Goal: Task Accomplishment & Management: Manage account settings

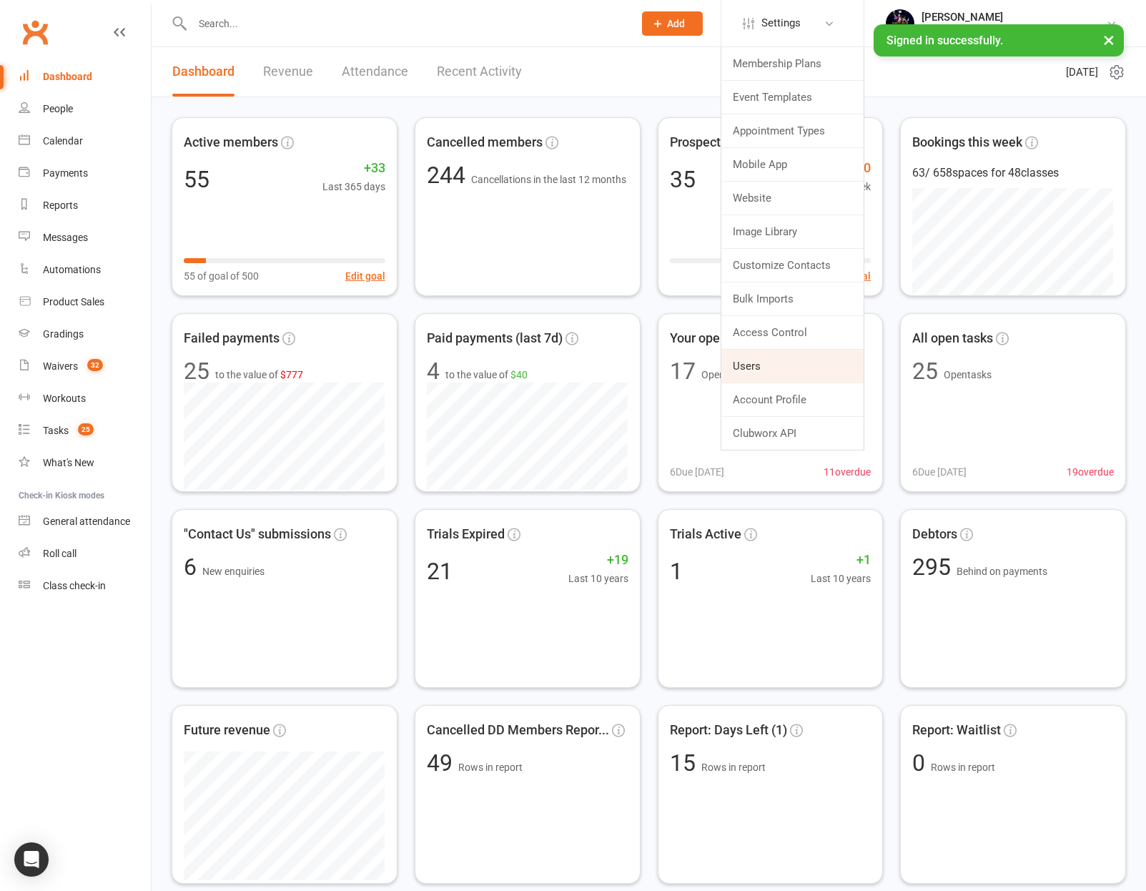
click at [843, 367] on link "Users" at bounding box center [792, 366] width 142 height 33
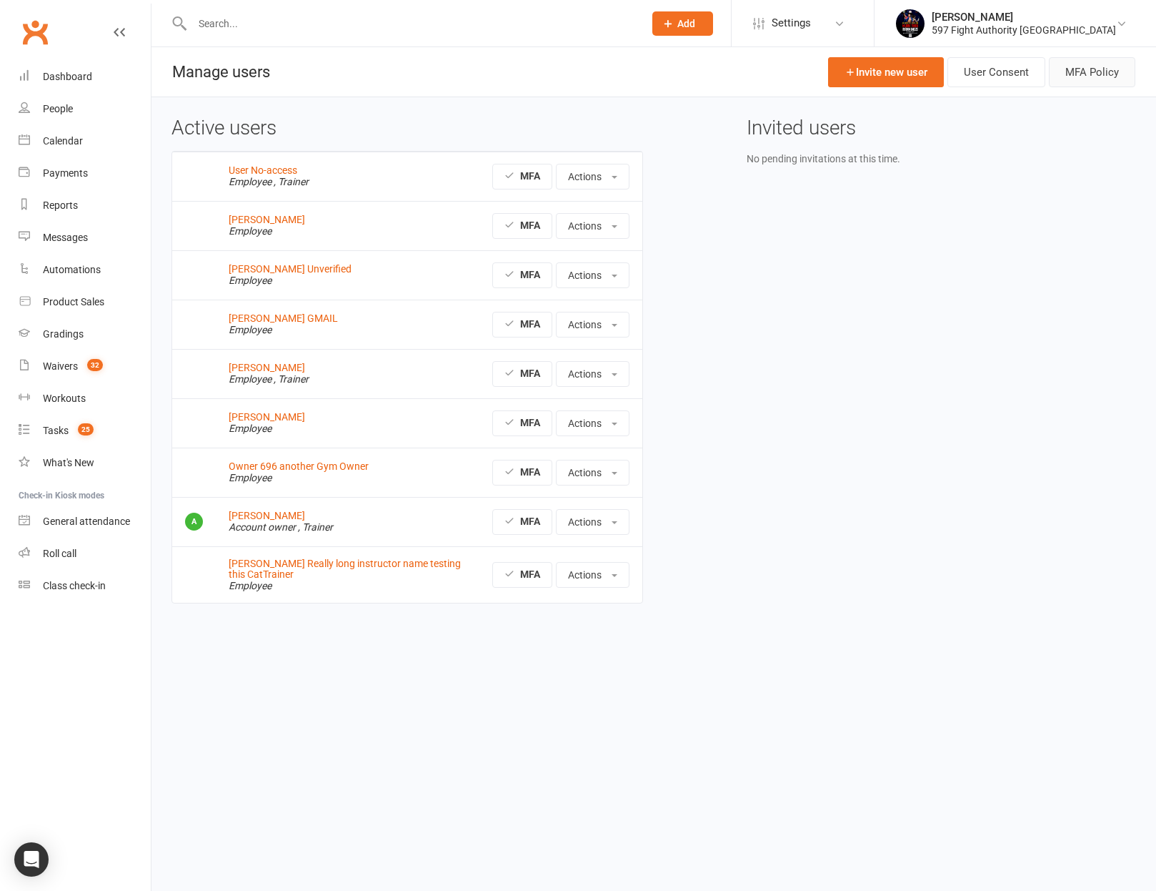
click at [1057, 78] on button "MFA Policy" at bounding box center [1092, 72] width 86 height 30
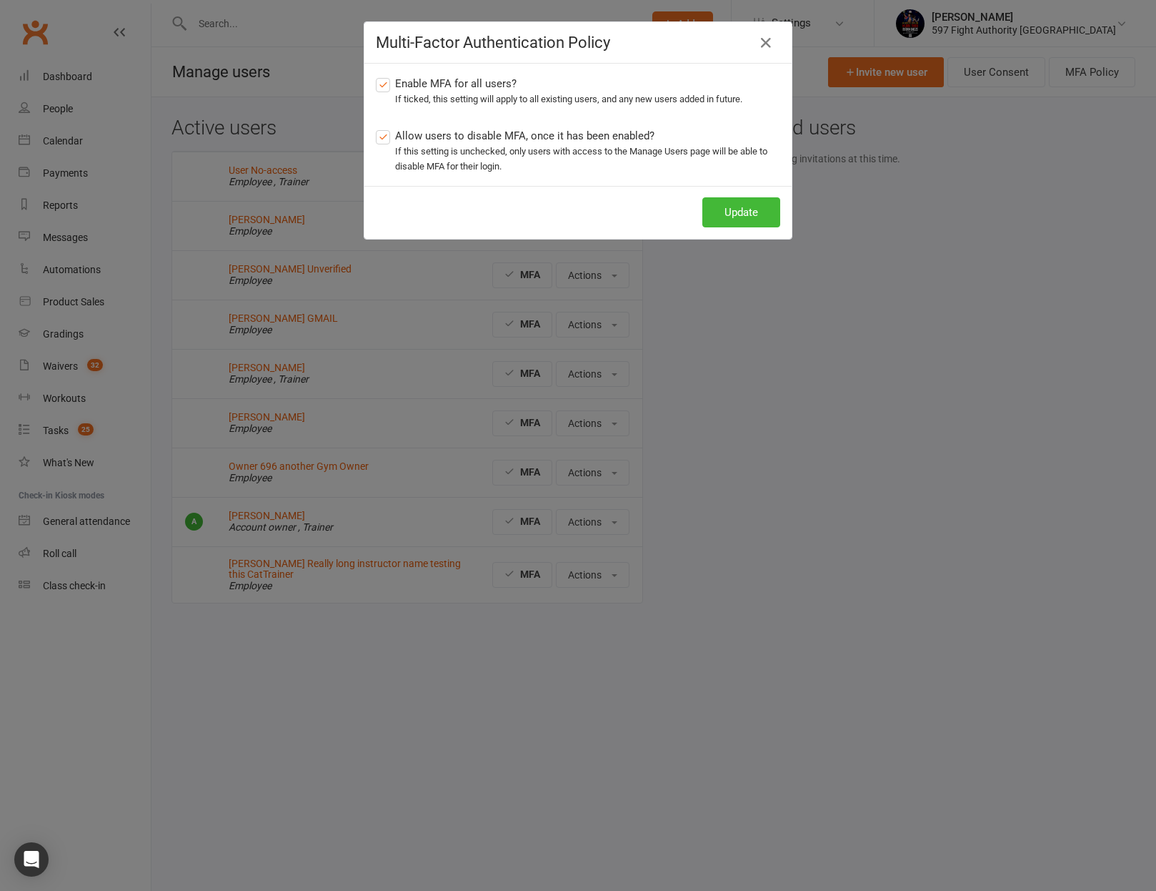
click at [542, 144] on label "Allow users to disable MFA, once it has been enabled? If this setting is unchec…" at bounding box center [578, 150] width 405 height 47
click at [385, 127] on input "Allow users to disable MFA, once it has been enabled? If this setting is unchec…" at bounding box center [380, 127] width 9 height 0
click at [744, 217] on button "Update" at bounding box center [742, 212] width 78 height 30
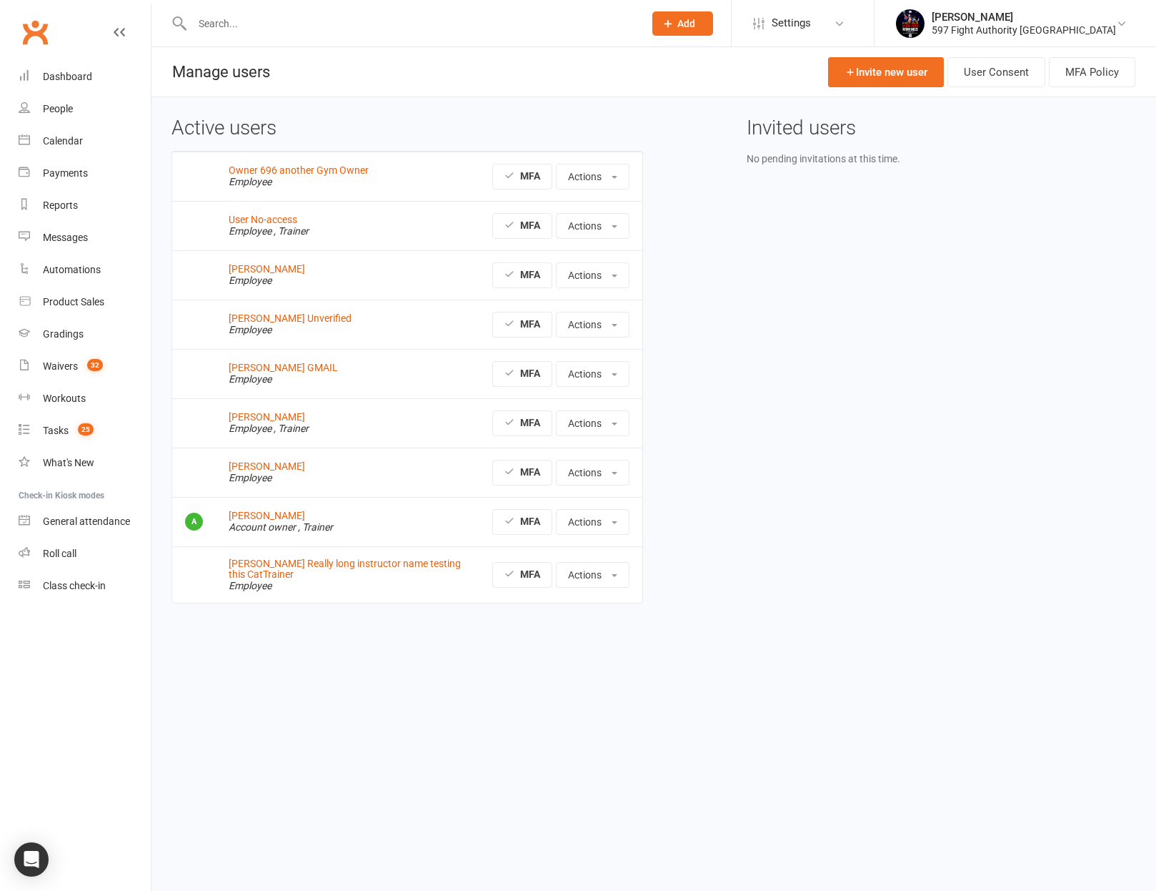
click at [804, 466] on div "Active users Owner 696 another Gym Owner Employee MFA Actions View profile Edit…" at bounding box center [654, 370] width 986 height 506
click at [1109, 76] on button "MFA Policy" at bounding box center [1092, 72] width 86 height 30
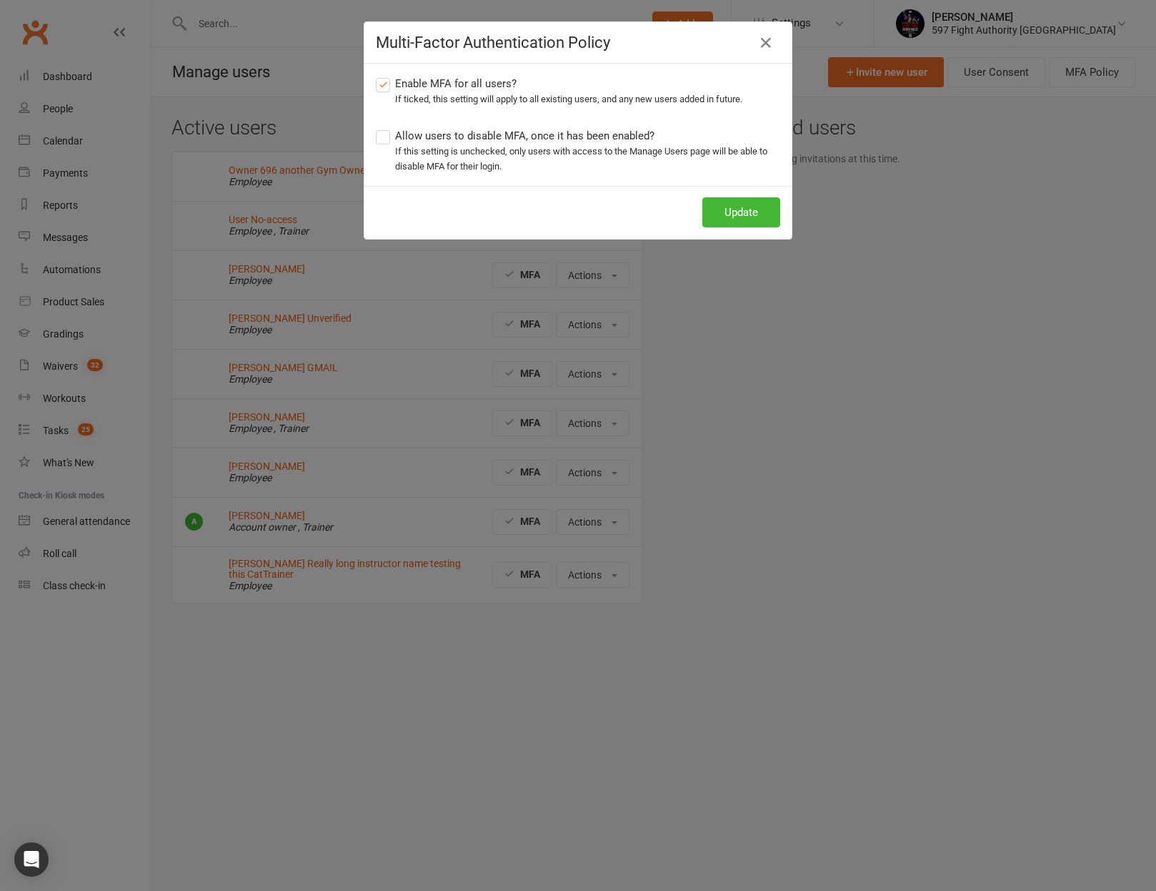
click at [620, 147] on div "If this setting is unchecked, only users with access to the Manage Users page w…" at bounding box center [587, 159] width 385 height 30
click at [385, 127] on input "Allow users to disable MFA, once it has been enabled? If this setting is unchec…" at bounding box center [380, 127] width 9 height 0
click at [734, 202] on button "Update" at bounding box center [742, 212] width 78 height 30
